Goal: Transaction & Acquisition: Purchase product/service

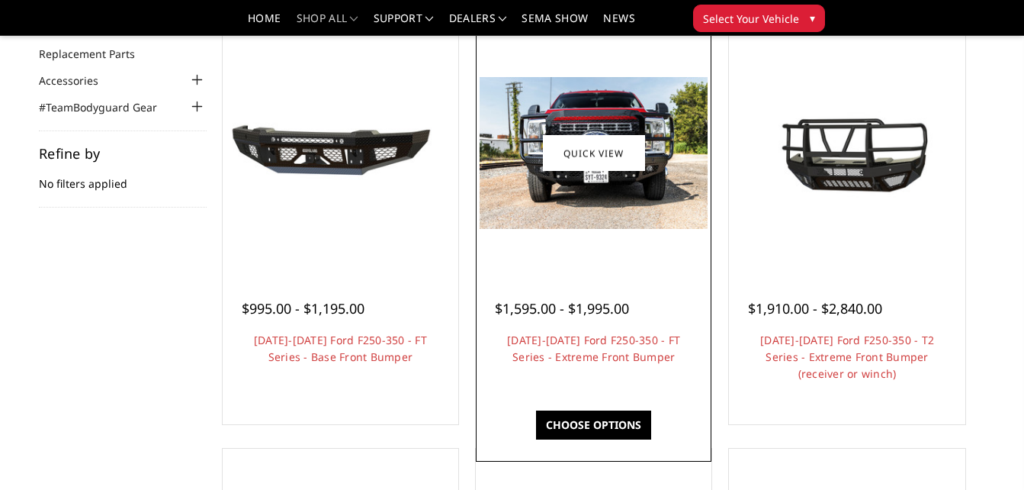
click at [612, 209] on img at bounding box center [594, 153] width 228 height 152
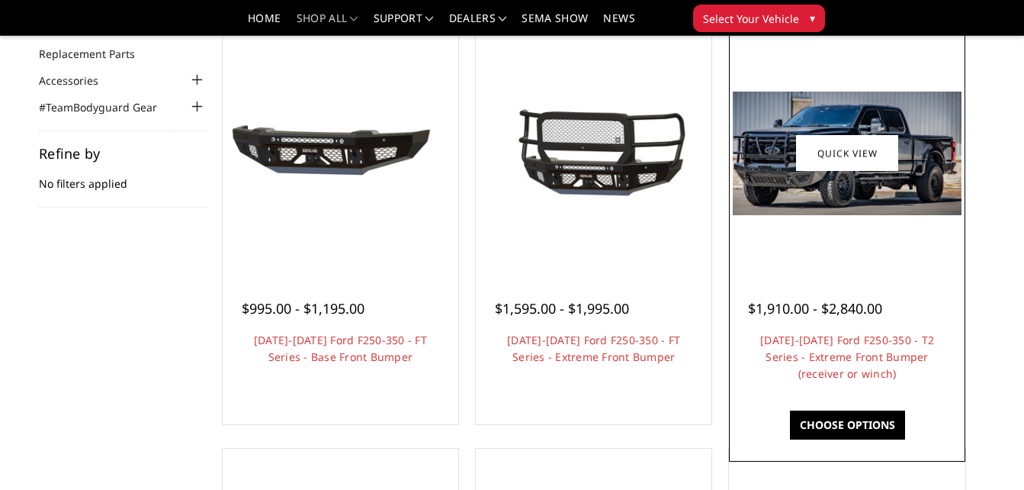
click at [861, 201] on img at bounding box center [847, 154] width 228 height 124
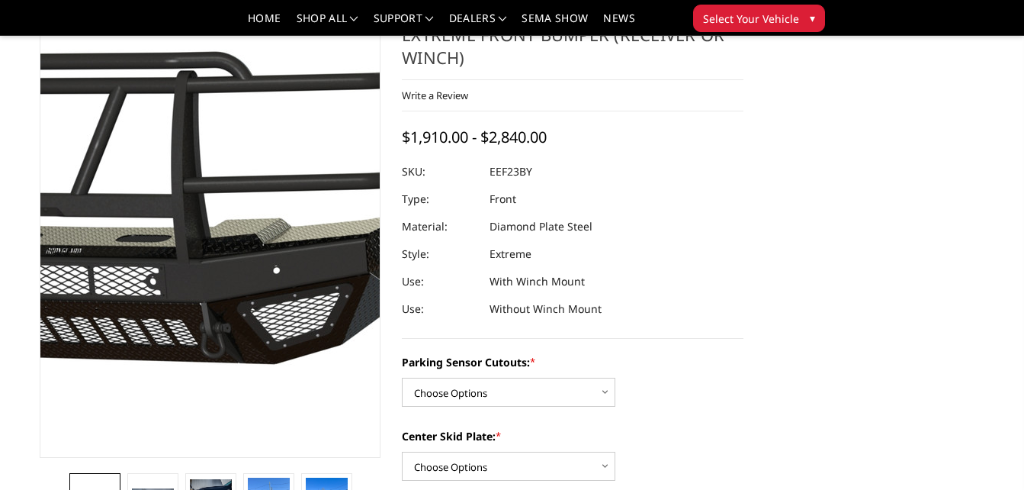
scroll to position [76, 0]
